Goal: Transaction & Acquisition: Purchase product/service

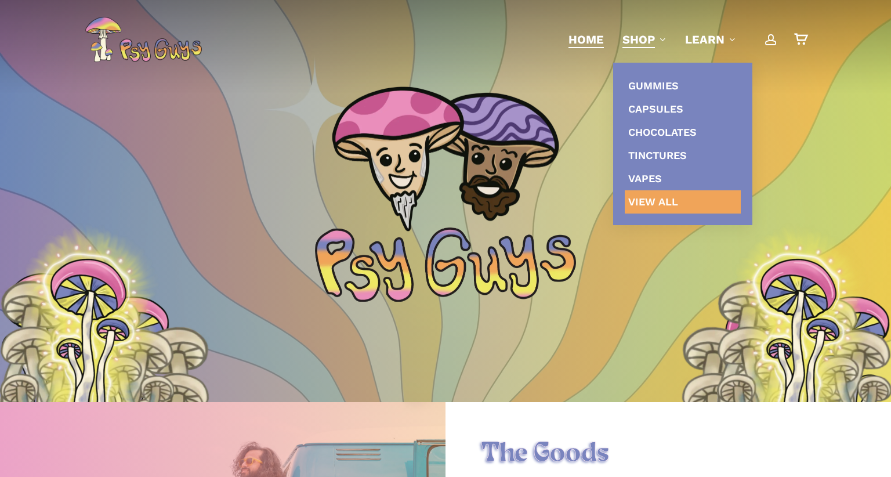
click at [644, 193] on link "View All" at bounding box center [683, 201] width 116 height 23
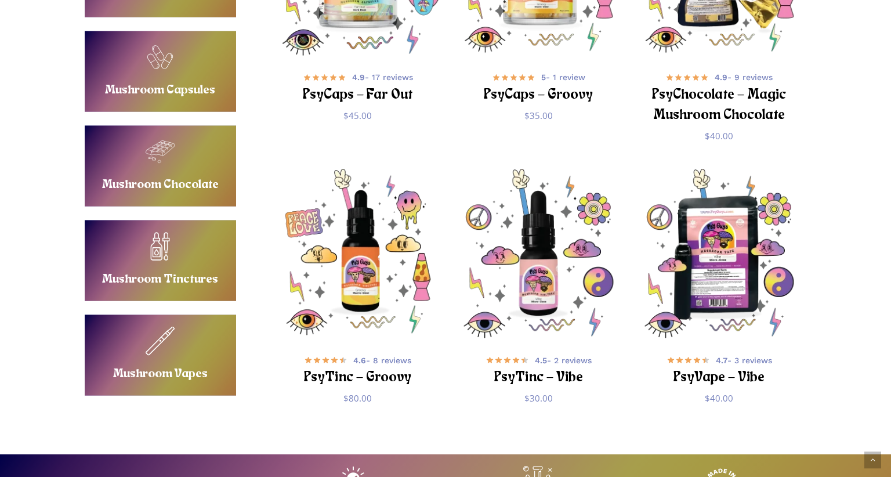
scroll to position [643, 0]
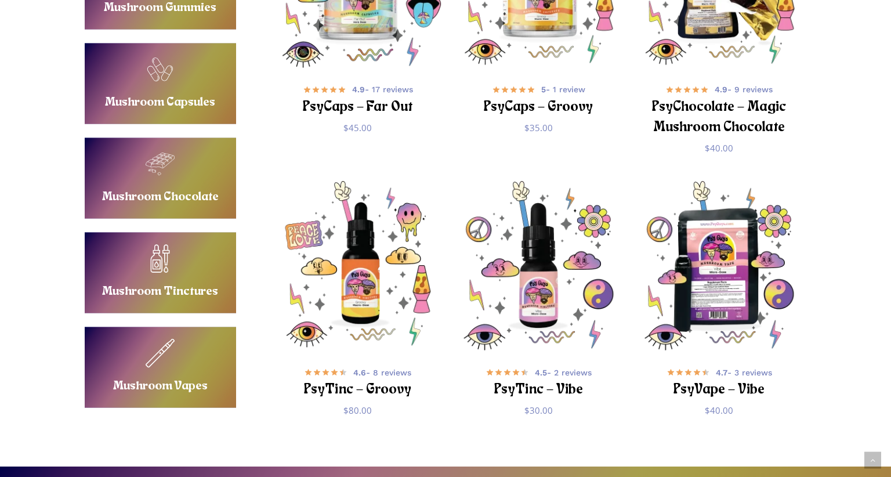
click at [209, 288] on link "Buy Mushroom Tinctures" at bounding box center [160, 272] width 151 height 81
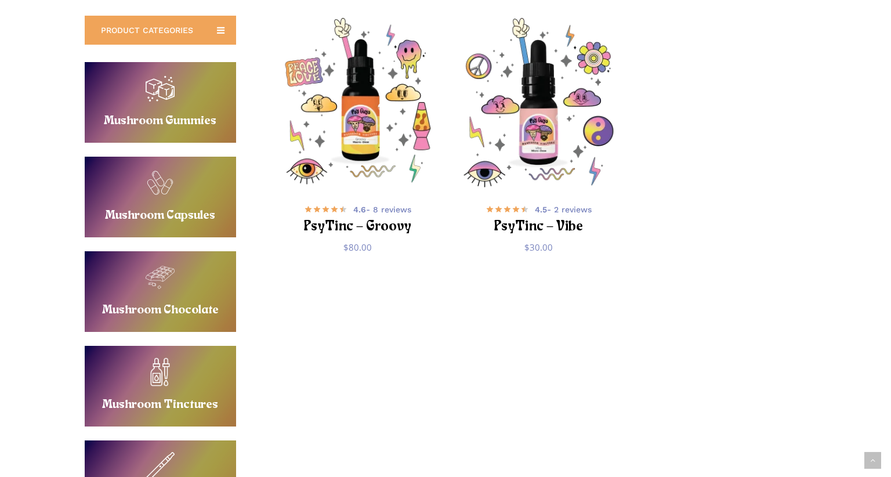
scroll to position [276, 0]
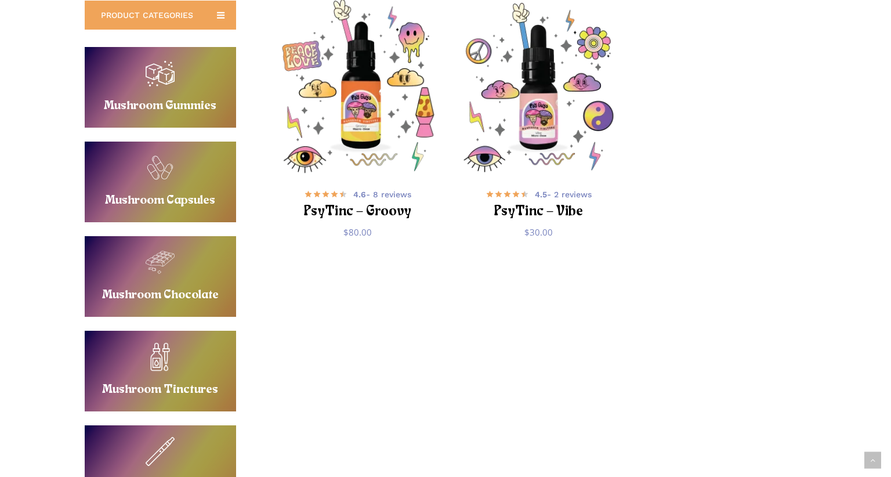
click at [340, 137] on img "PsyTinc - Groovy" at bounding box center [358, 87] width 176 height 176
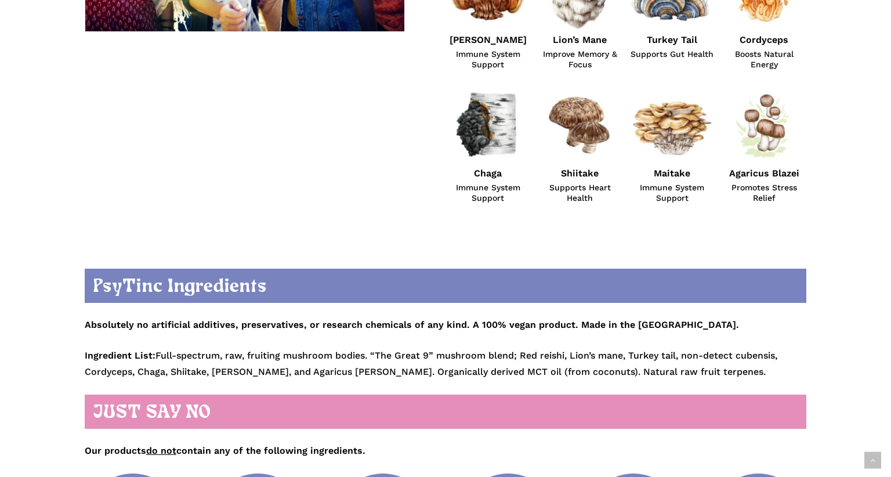
scroll to position [1072, 0]
